Goal: Find specific page/section: Find specific page/section

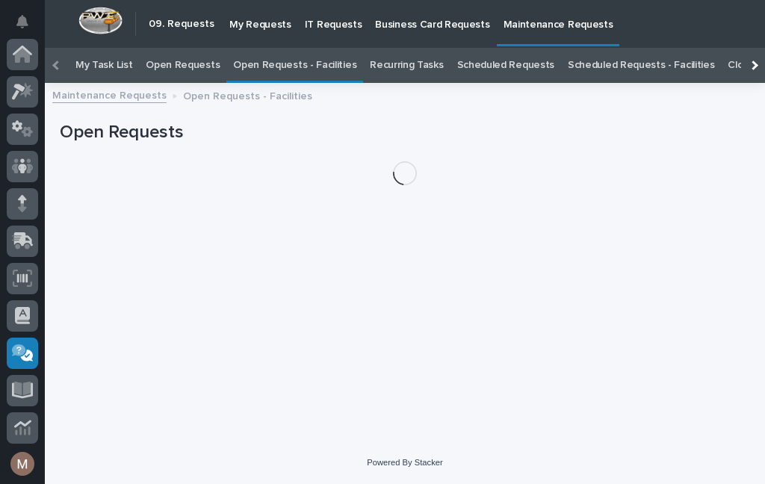
scroll to position [48, 0]
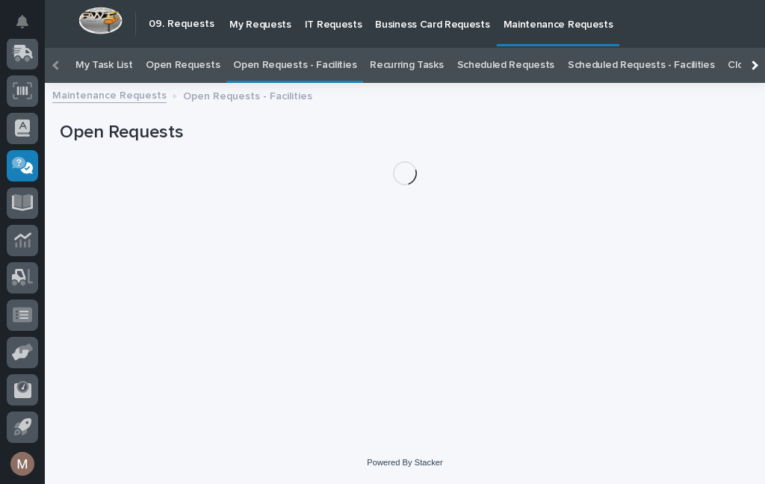
scroll to position [48, 0]
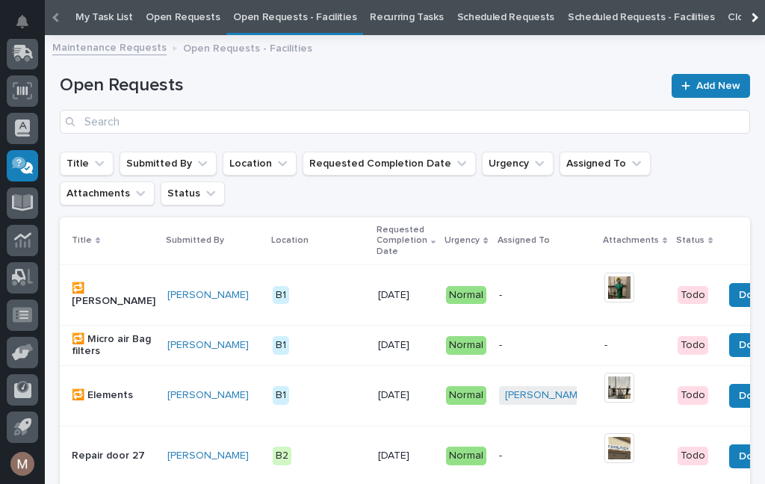
click at [298, 16] on link "Open Requests - Facilities" at bounding box center [294, 17] width 123 height 35
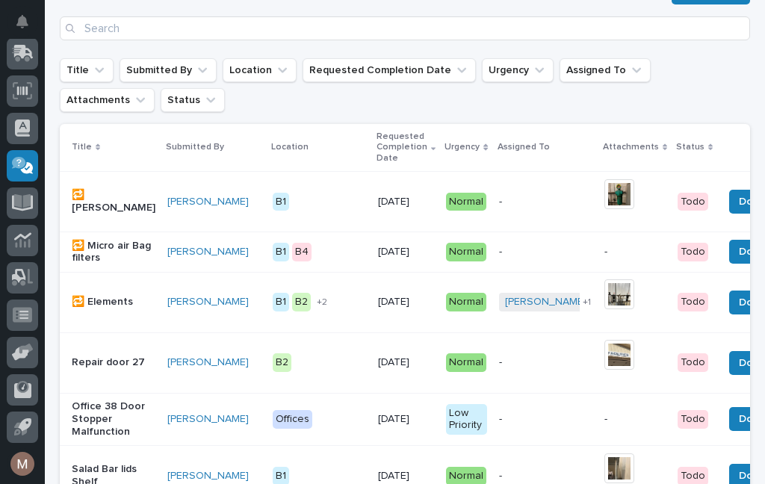
scroll to position [144, 0]
